Goal: Transaction & Acquisition: Purchase product/service

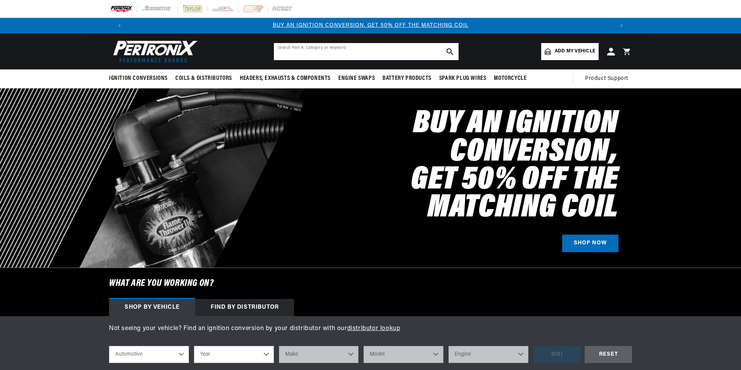
click at [326, 50] on input "text" at bounding box center [366, 51] width 185 height 17
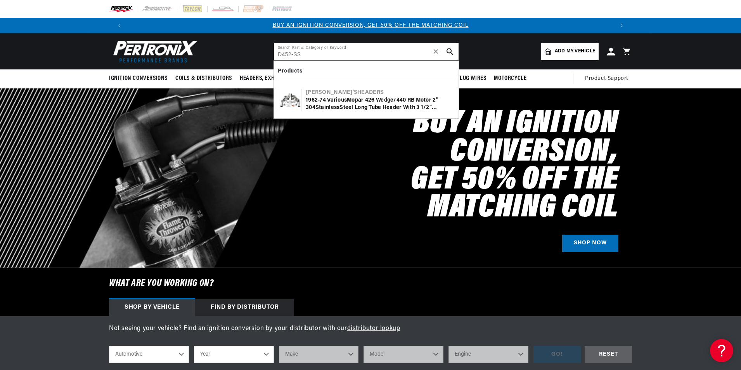
type input "D452-SS"
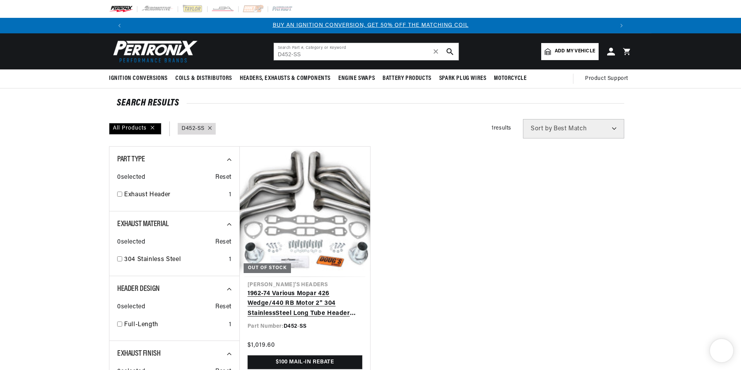
click at [314, 289] on link "1962-74 Various Mopar 426 Wedge/440 RB Motor 2" 304 Stainle ss Steel Long Tube …" at bounding box center [304, 304] width 115 height 30
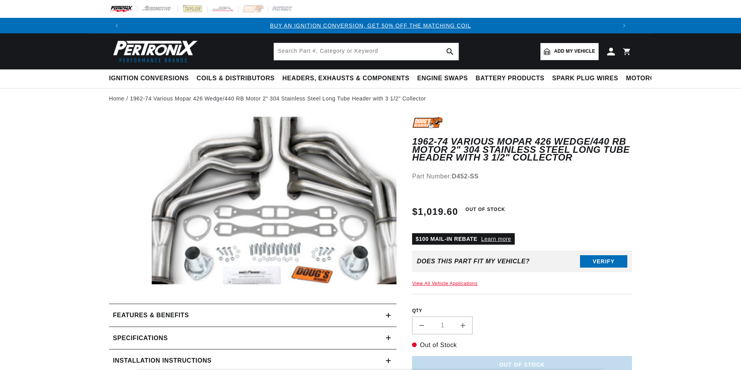
click at [127, 301] on button "Open media 1 in modal" at bounding box center [127, 301] width 0 height 0
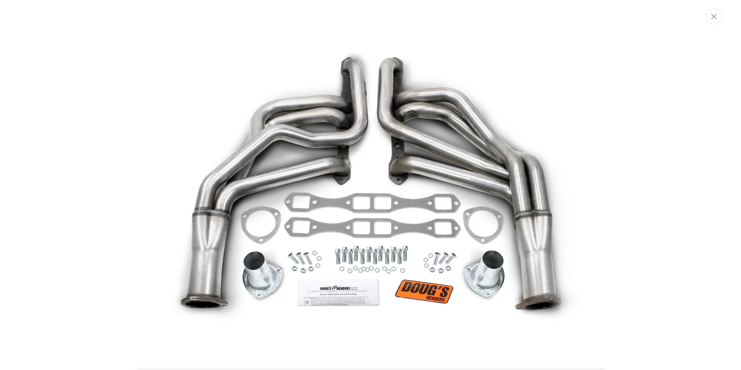
scroll to position [0, 969]
